Goal: Browse casually

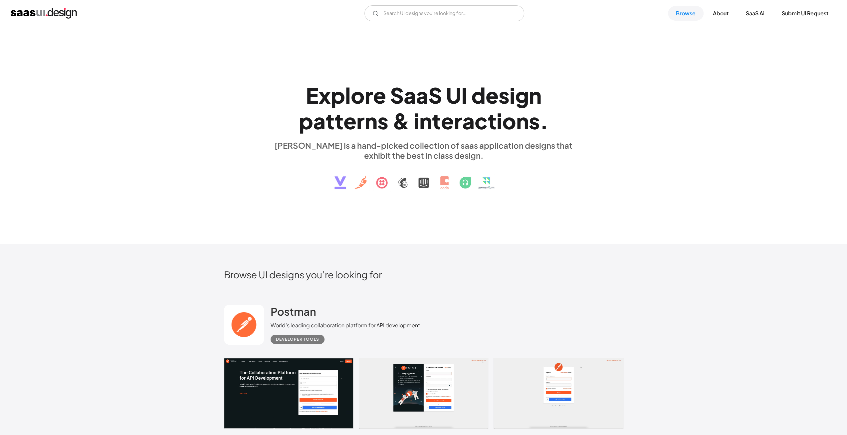
click at [49, 12] on img "home" at bounding box center [44, 13] width 66 height 11
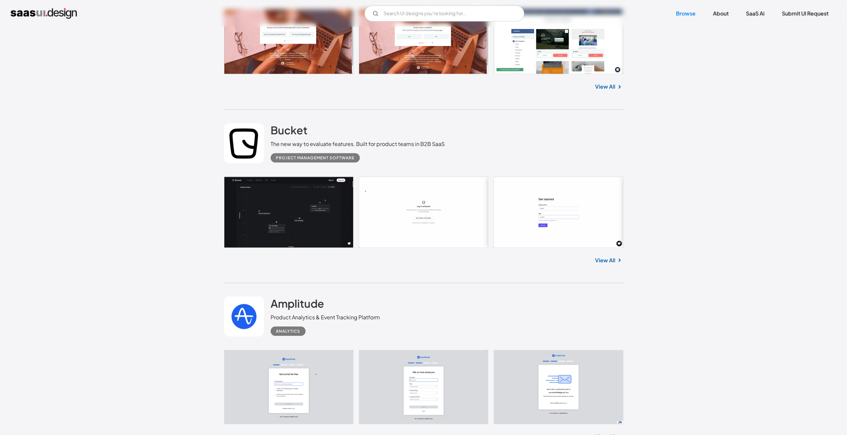
scroll to position [1221, 0]
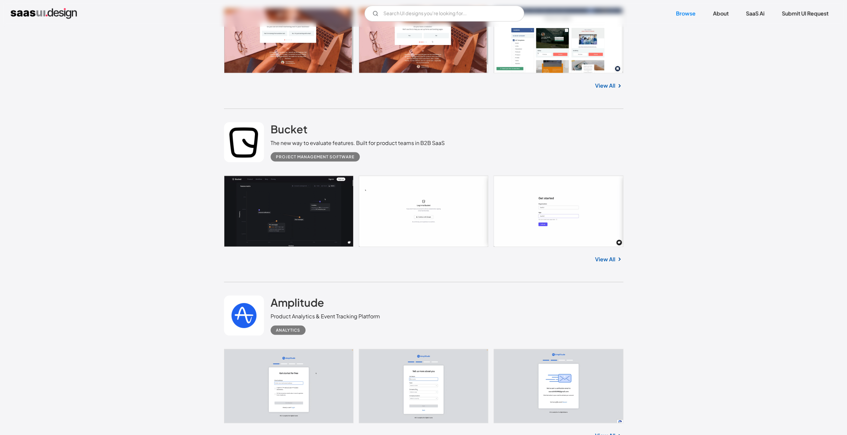
click at [256, 195] on link at bounding box center [424, 210] width 400 height 71
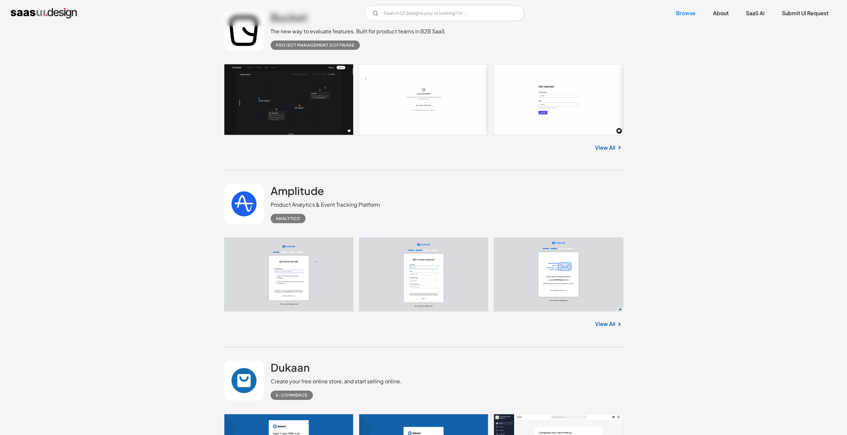
click at [614, 152] on div "View All" at bounding box center [424, 146] width 400 height 22
click at [619, 149] on img at bounding box center [620, 148] width 8 height 8
click at [608, 150] on link "View All" at bounding box center [605, 148] width 20 height 8
drag, startPoint x: 160, startPoint y: 178, endPoint x: 134, endPoint y: 178, distance: 25.6
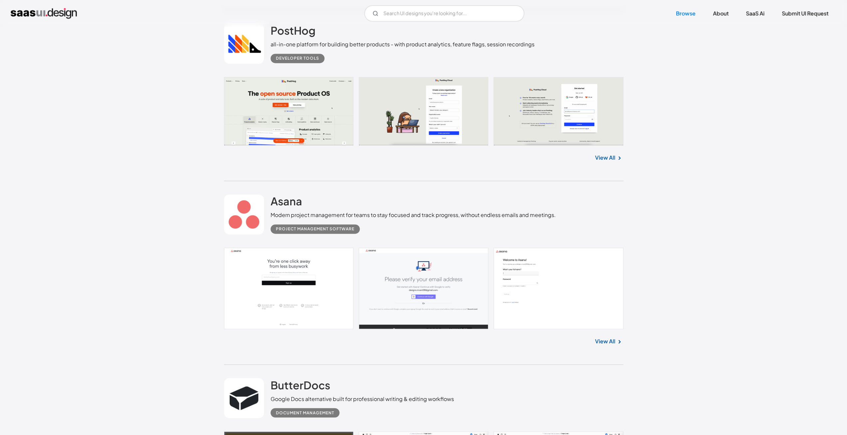
scroll to position [3885, 0]
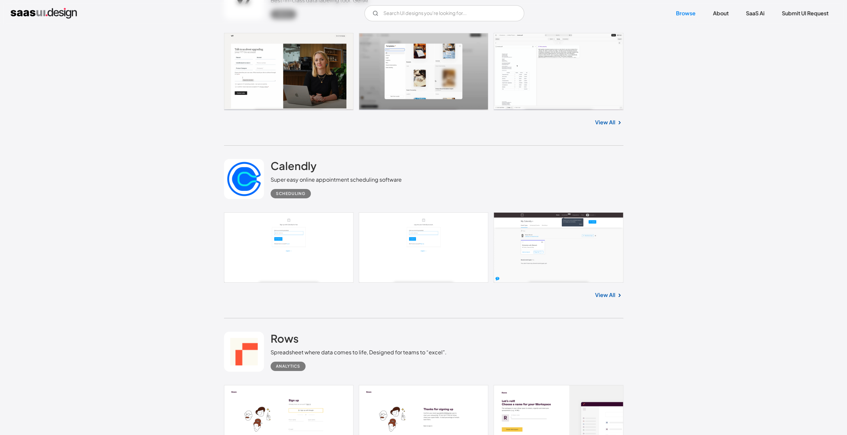
drag, startPoint x: 155, startPoint y: 230, endPoint x: 166, endPoint y: 209, distance: 22.9
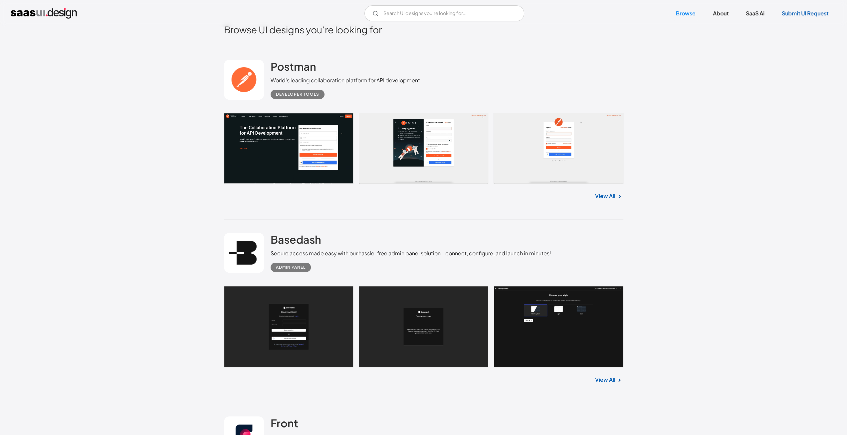
scroll to position [0, 0]
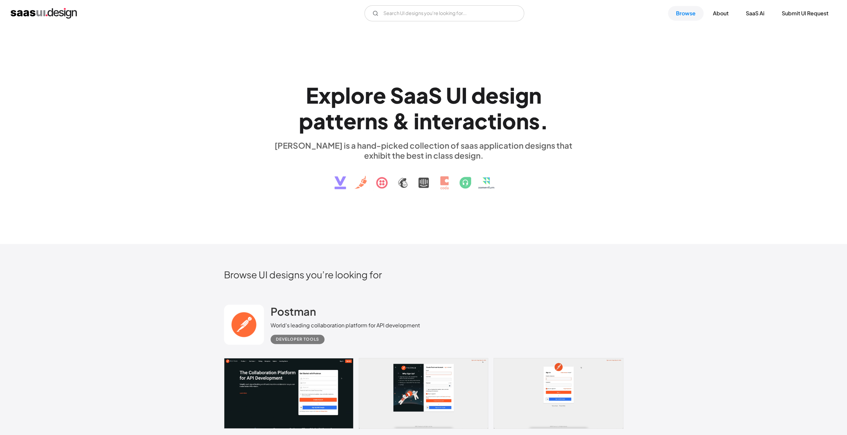
click at [715, 21] on div "V7 Labs Gen AI Application Design Best-in-class data labeling tool. GenAI Close…" at bounding box center [424, 13] width 826 height 16
click at [721, 16] on link "About" at bounding box center [721, 13] width 32 height 15
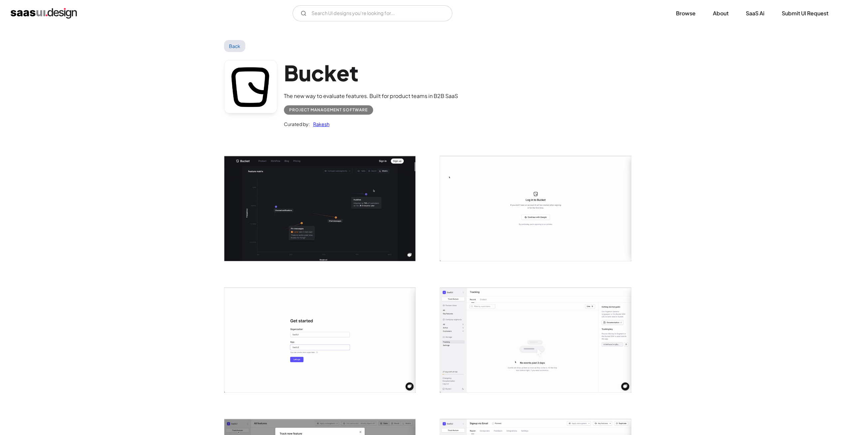
click at [246, 167] on img "open lightbox" at bounding box center [319, 208] width 191 height 105
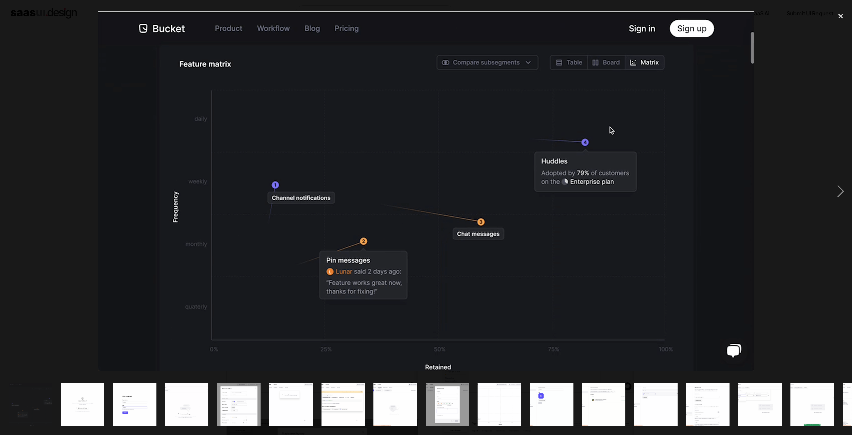
click at [256, 176] on img at bounding box center [426, 191] width 657 height 360
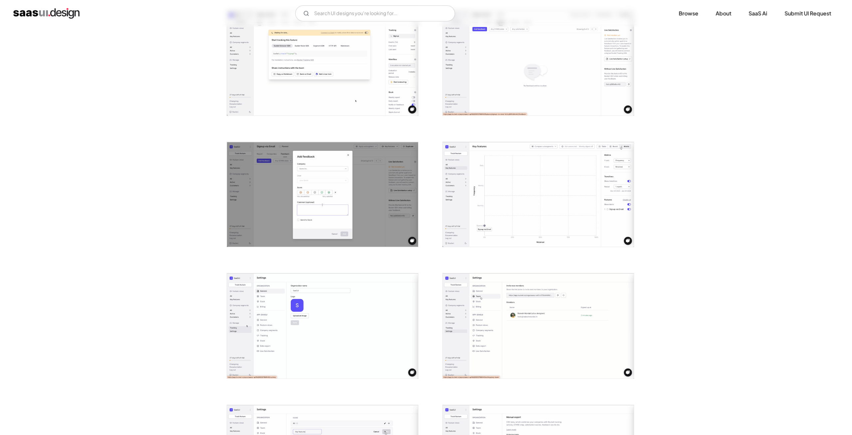
scroll to position [721, 0]
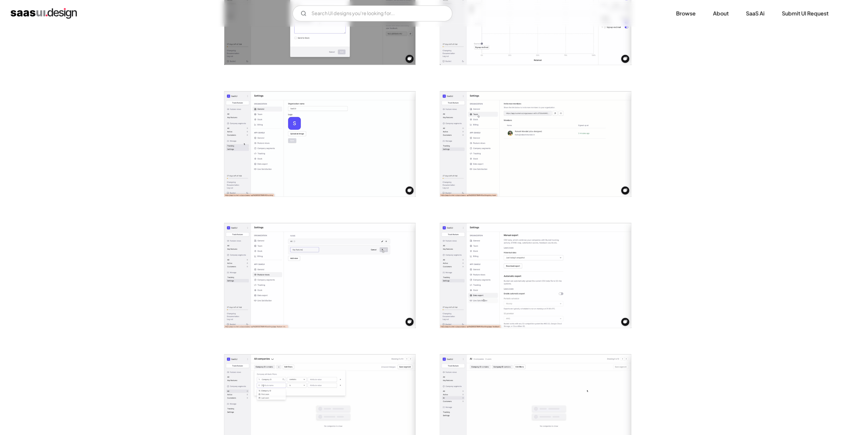
click at [479, 225] on img "open lightbox" at bounding box center [535, 275] width 191 height 105
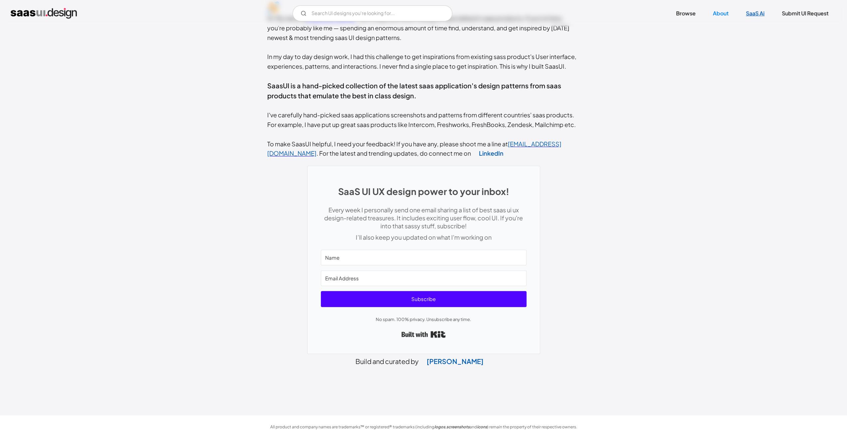
scroll to position [177, 0]
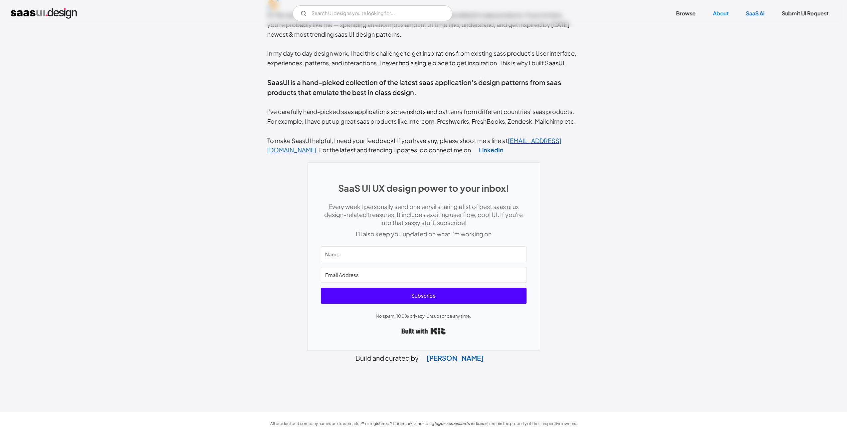
click at [761, 14] on link "SaaS Ai" at bounding box center [755, 13] width 35 height 15
